Goal: Obtain resource: Download file/media

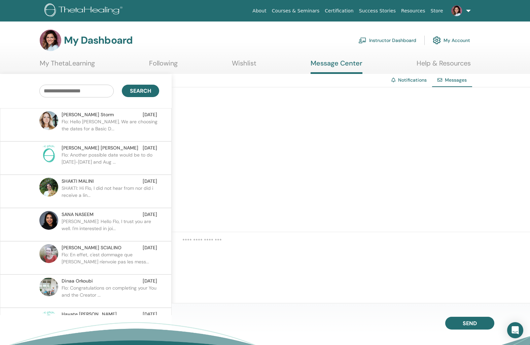
click at [132, 123] on p "Flo: Hello [PERSON_NAME], We are choosing the dates for a Basic D..." at bounding box center [111, 128] width 98 height 20
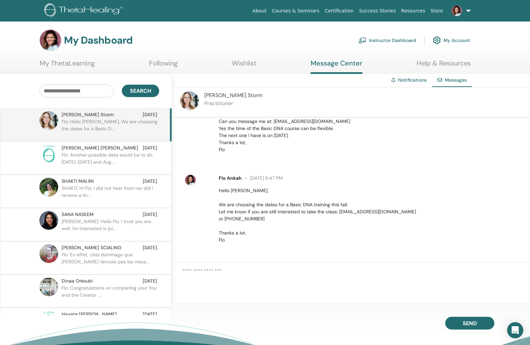
click at [460, 12] on img at bounding box center [456, 10] width 11 height 11
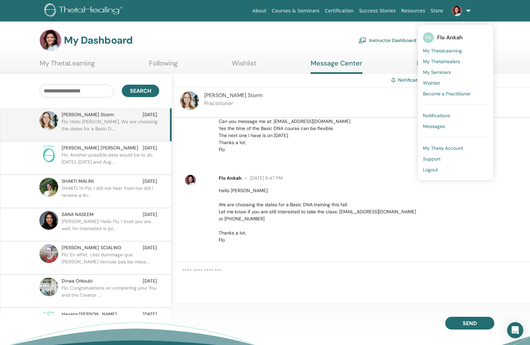
click at [445, 49] on span "My ThetaLearning" at bounding box center [442, 51] width 39 height 6
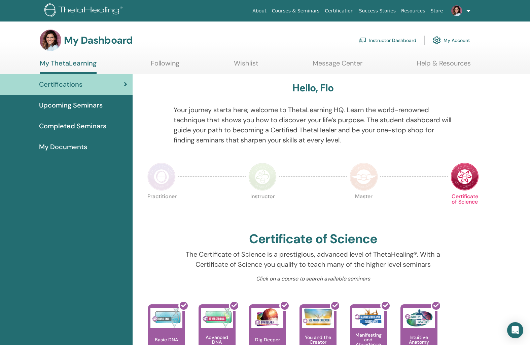
click at [376, 42] on link "Instructor Dashboard" at bounding box center [387, 40] width 58 height 15
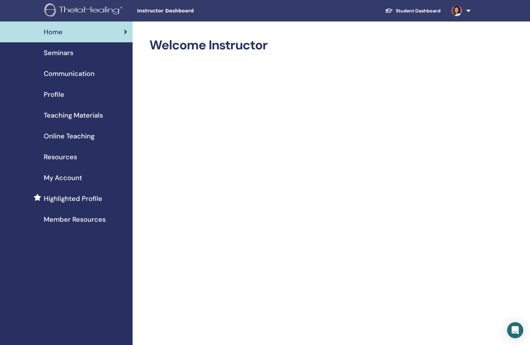
click at [85, 135] on span "Online Teaching" at bounding box center [69, 136] width 51 height 10
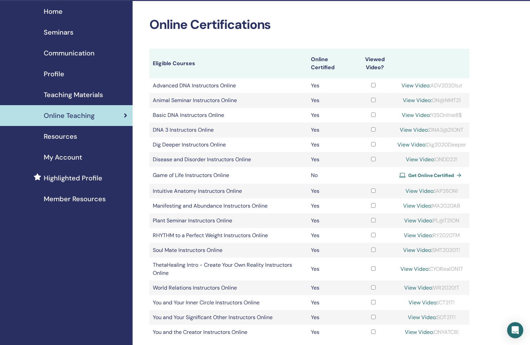
scroll to position [51, 0]
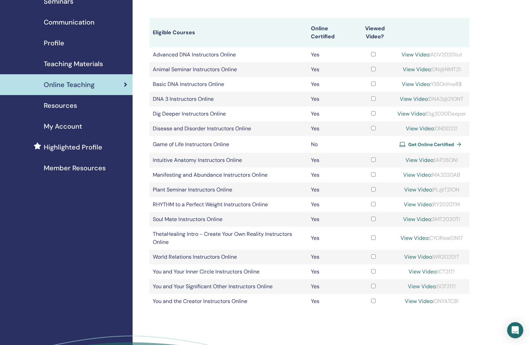
click at [86, 61] on span "Teaching Materials" at bounding box center [73, 64] width 59 height 10
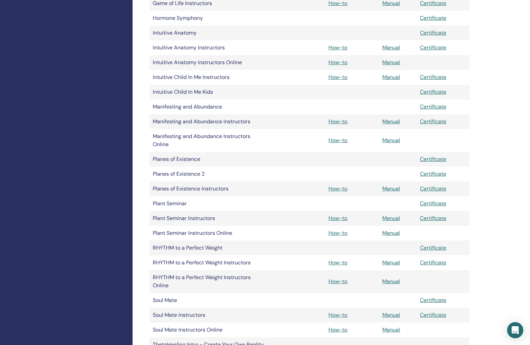
scroll to position [512, 0]
click at [391, 62] on link "Manual" at bounding box center [391, 62] width 18 height 7
